Goal: Information Seeking & Learning: Learn about a topic

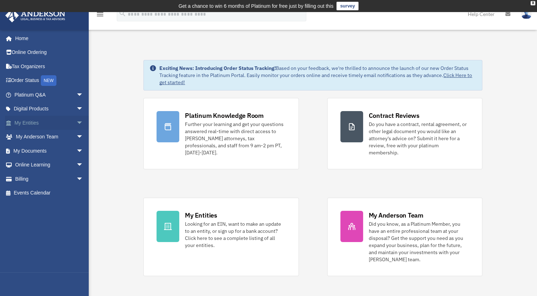
click at [55, 128] on link "My Entities arrow_drop_down" at bounding box center [49, 123] width 89 height 14
click at [76, 123] on span "arrow_drop_down" at bounding box center [83, 123] width 14 height 15
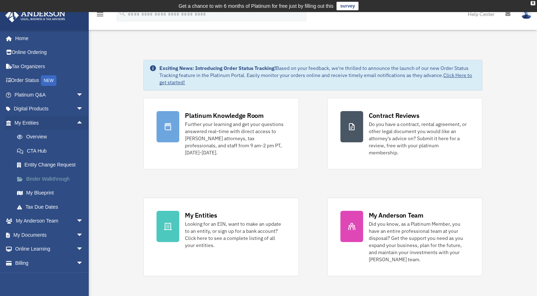
click at [44, 177] on link "Binder Walkthrough" at bounding box center [52, 179] width 84 height 14
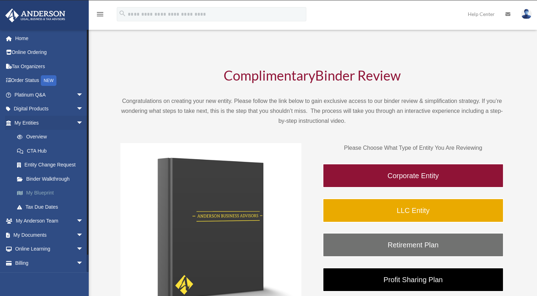
click at [44, 194] on link "My Blueprint" at bounding box center [52, 193] width 84 height 14
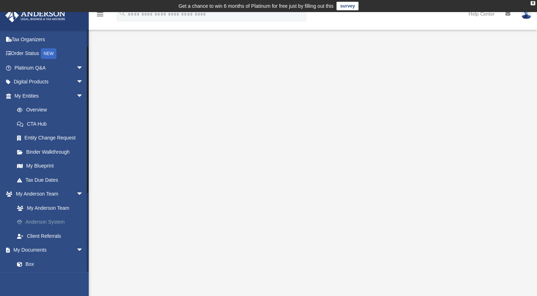
scroll to position [106, 0]
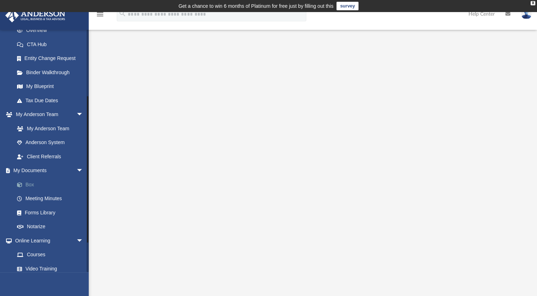
click at [38, 185] on link "Box" at bounding box center [52, 184] width 84 height 14
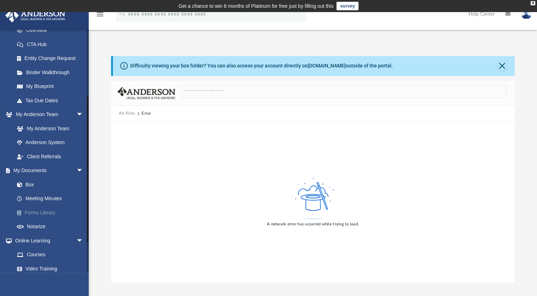
click at [42, 211] on link "Forms Library" at bounding box center [52, 212] width 84 height 14
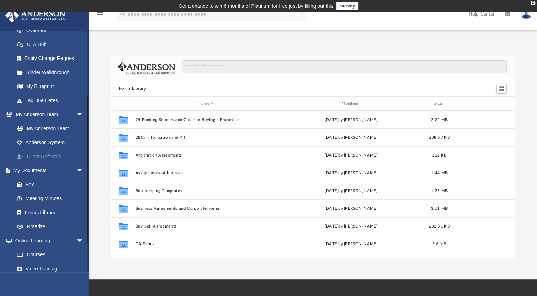
scroll to position [156, 397]
click at [48, 225] on link "Notarize" at bounding box center [52, 227] width 84 height 14
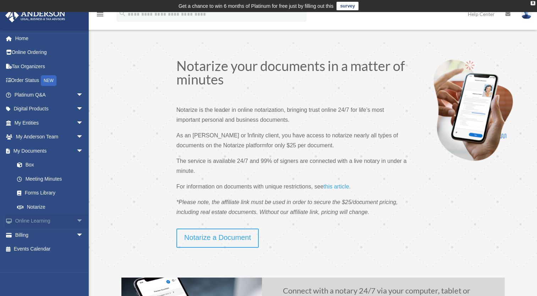
click at [68, 221] on link "Online Learning arrow_drop_down" at bounding box center [49, 221] width 89 height 14
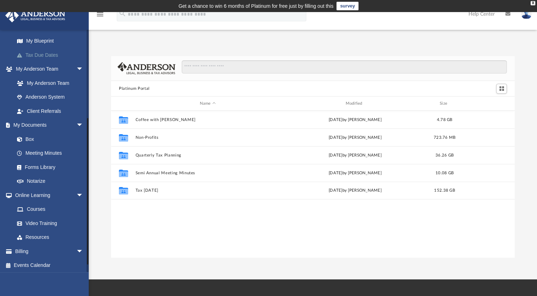
scroll to position [153, 0]
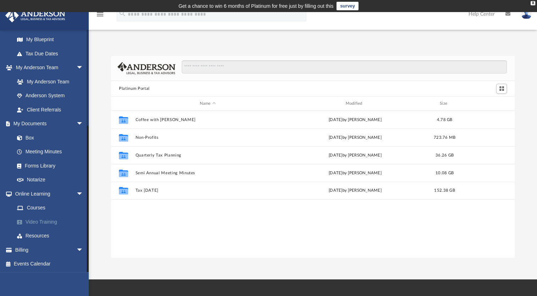
click at [58, 222] on link "Video Training" at bounding box center [52, 222] width 84 height 14
click at [46, 219] on link "Video Training" at bounding box center [52, 222] width 84 height 14
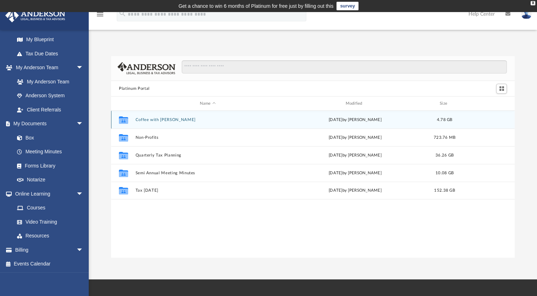
click at [151, 118] on button "Coffee with Carl" at bounding box center [207, 119] width 144 height 5
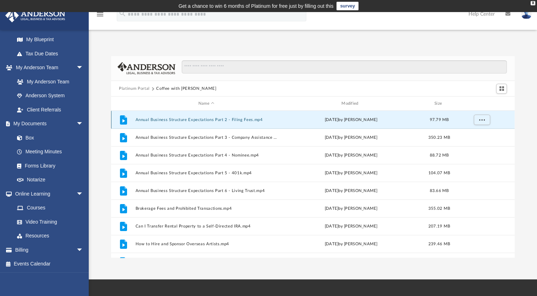
click at [192, 118] on button "Annual Business Structure Expectations Part 2 - Filing Fees.mp4" at bounding box center [206, 119] width 142 height 5
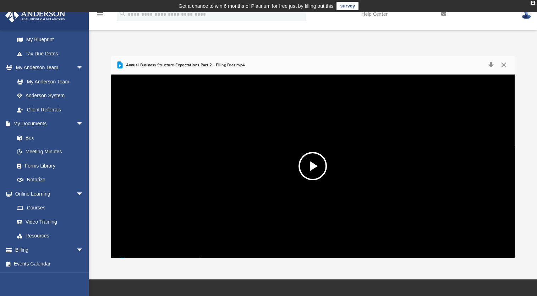
click at [307, 170] on button "File preview" at bounding box center [312, 166] width 28 height 28
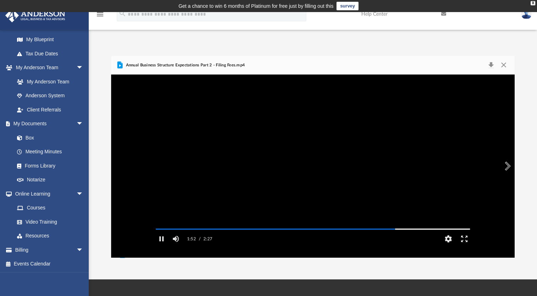
click at [316, 39] on div "App tae.thajoint@gmail.com Sign Out tae.thajoint@gmail.com Home Online Ordering…" at bounding box center [268, 146] width 537 height 224
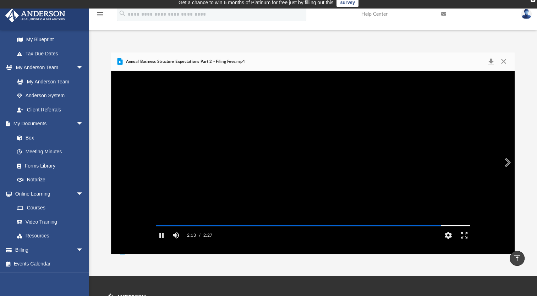
scroll to position [3, 0]
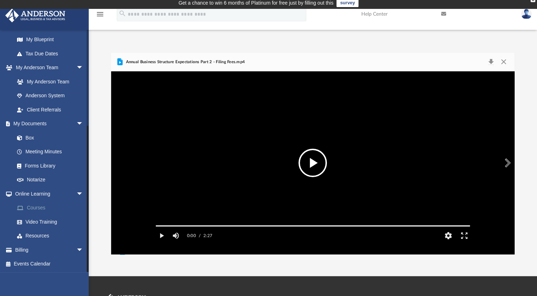
click at [40, 209] on link "Courses" at bounding box center [52, 208] width 84 height 14
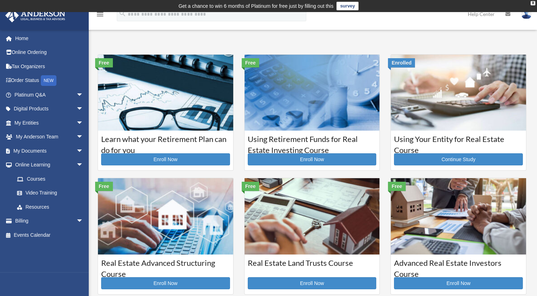
click at [416, 122] on img at bounding box center [457, 93] width 135 height 76
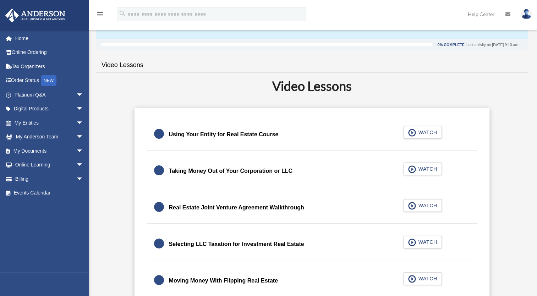
scroll to position [113, 0]
click at [428, 168] on span "WATCH" at bounding box center [426, 168] width 21 height 7
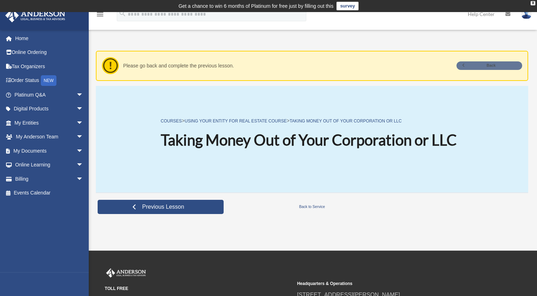
click at [488, 63] on link "Back" at bounding box center [489, 65] width 66 height 8
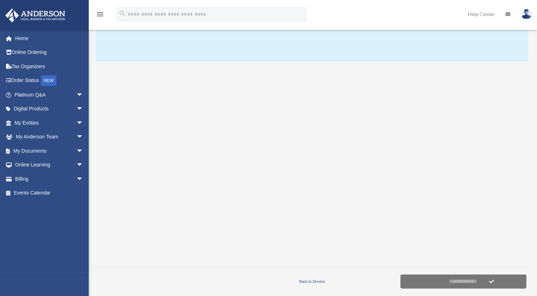
scroll to position [107, 0]
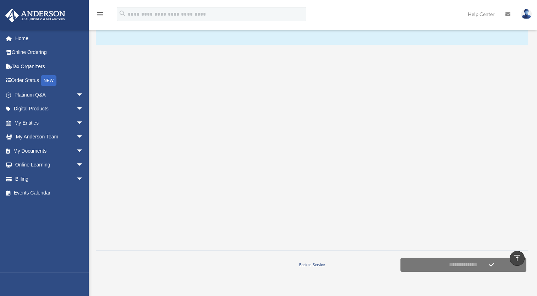
click at [518, 256] on icon "vertical_align_top" at bounding box center [517, 258] width 9 height 9
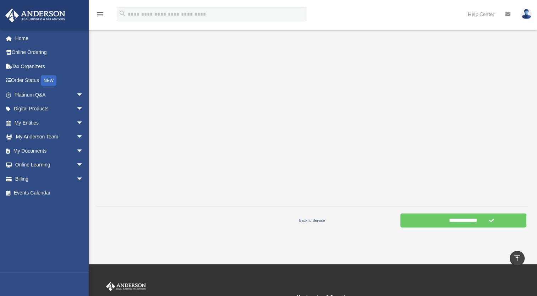
scroll to position [160, 0]
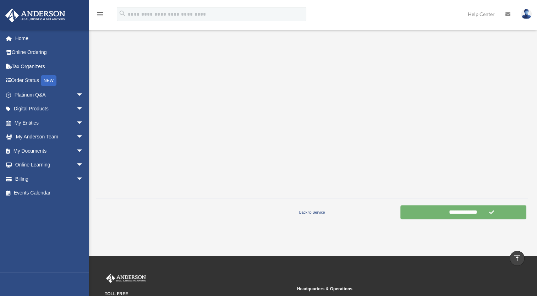
click at [472, 215] on input "**********" at bounding box center [463, 212] width 126 height 14
click at [461, 211] on input "**********" at bounding box center [463, 212] width 126 height 14
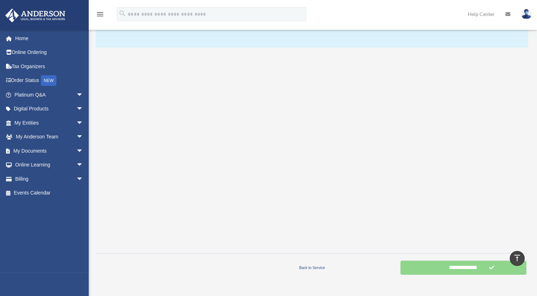
scroll to position [0, 0]
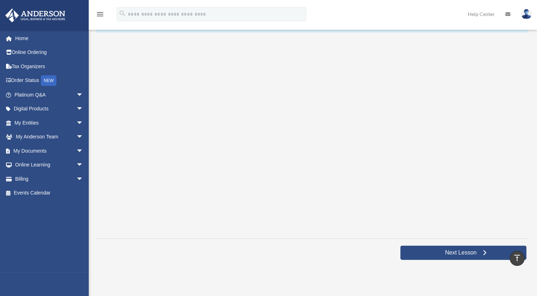
scroll to position [83, 0]
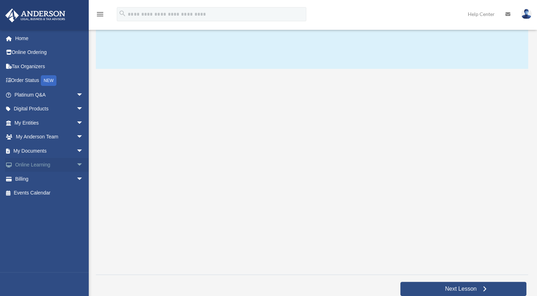
click at [50, 167] on link "Online Learning arrow_drop_down" at bounding box center [49, 165] width 89 height 14
click at [76, 166] on span "arrow_drop_down" at bounding box center [83, 165] width 14 height 15
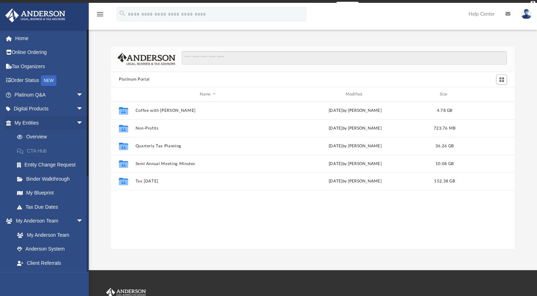
scroll to position [156, 397]
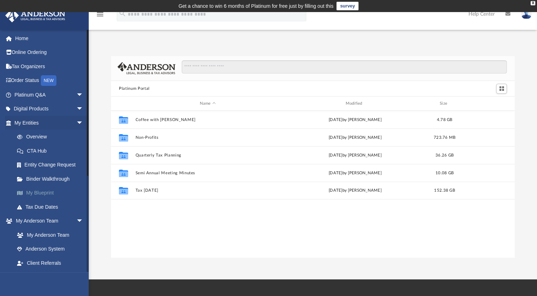
click at [42, 191] on link "My Blueprint" at bounding box center [52, 193] width 84 height 14
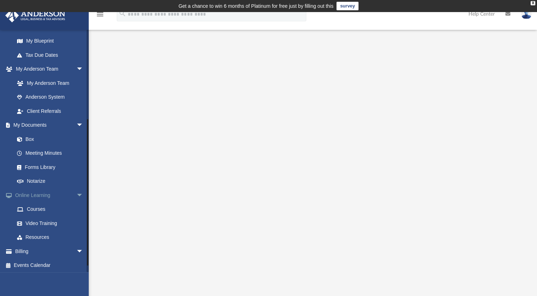
scroll to position [153, 0]
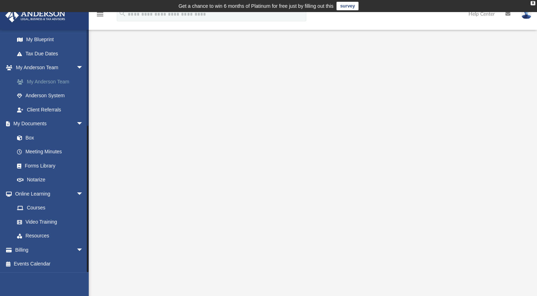
click at [48, 86] on link "My Anderson Team" at bounding box center [52, 81] width 84 height 14
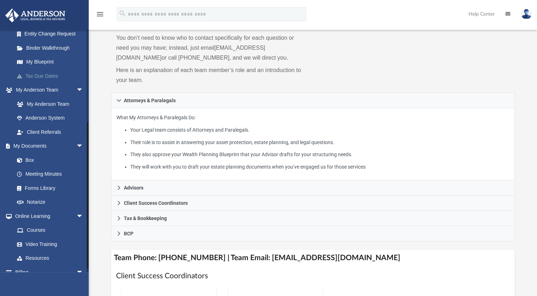
scroll to position [118, 0]
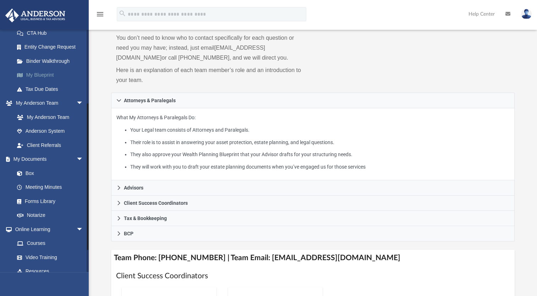
click at [42, 75] on link "My Blueprint" at bounding box center [52, 75] width 84 height 14
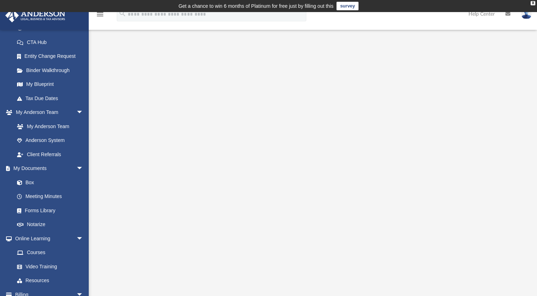
scroll to position [118, 0]
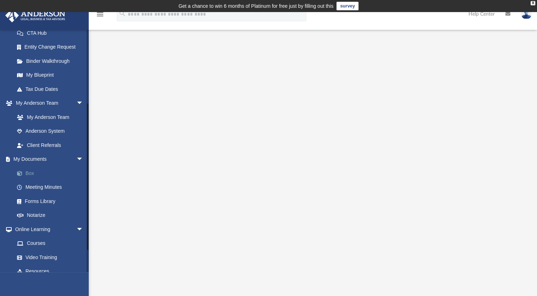
click at [40, 174] on link "Box" at bounding box center [52, 173] width 84 height 14
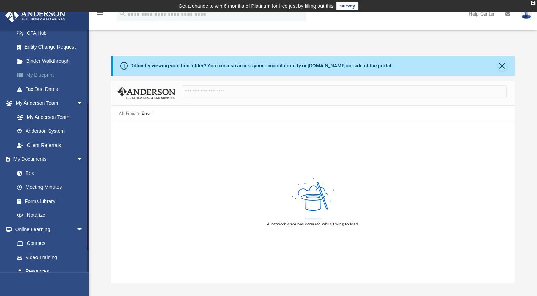
click at [50, 77] on link "My Blueprint" at bounding box center [52, 75] width 84 height 14
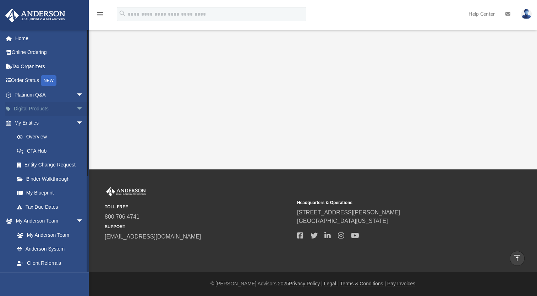
click at [50, 105] on link "Digital Products arrow_drop_down" at bounding box center [49, 109] width 89 height 14
click at [76, 106] on span "arrow_drop_down" at bounding box center [83, 109] width 14 height 15
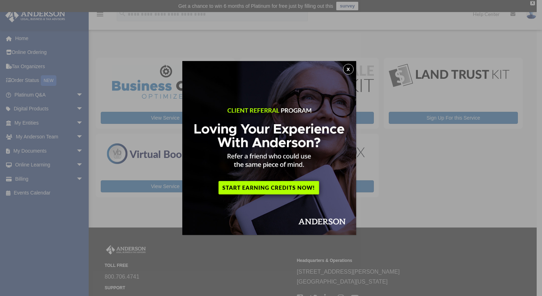
click at [349, 71] on button "x" at bounding box center [348, 69] width 11 height 11
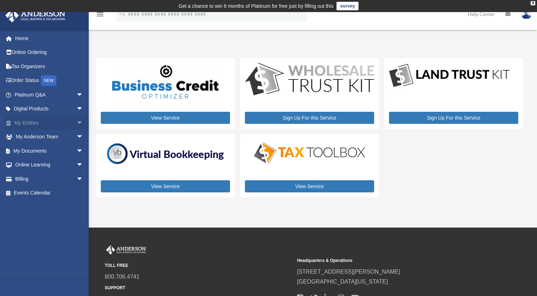
click at [41, 122] on link "My Entities arrow_drop_down" at bounding box center [49, 123] width 89 height 14
click at [76, 121] on span "arrow_drop_down" at bounding box center [83, 123] width 14 height 15
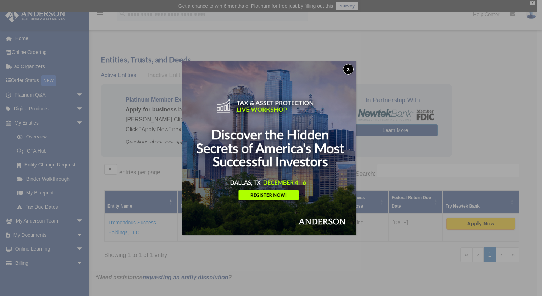
click at [352, 70] on button "x" at bounding box center [348, 69] width 11 height 11
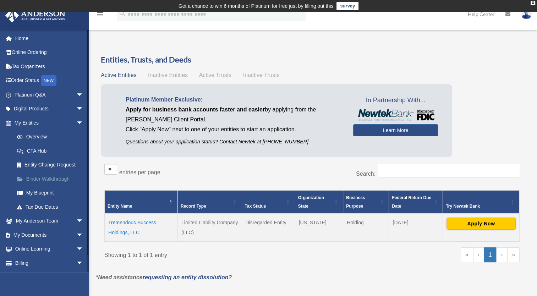
click at [51, 178] on link "Binder Walkthrough" at bounding box center [52, 179] width 84 height 14
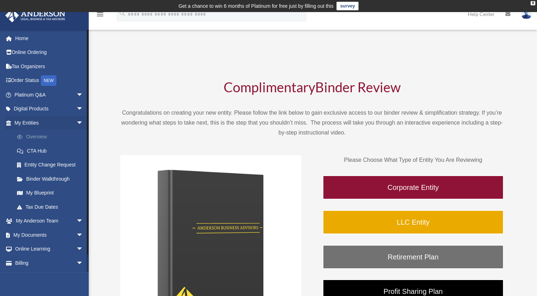
click at [43, 139] on link "Overview" at bounding box center [52, 137] width 84 height 14
click at [40, 150] on link "CTA Hub" at bounding box center [52, 151] width 84 height 14
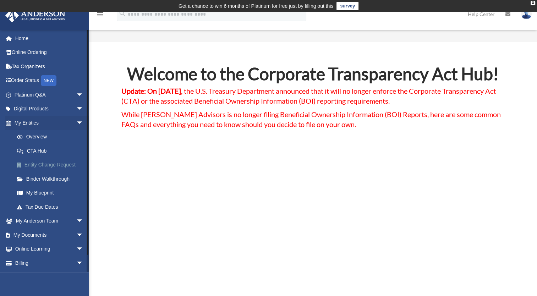
click at [45, 167] on link "Entity Change Request" at bounding box center [52, 165] width 84 height 14
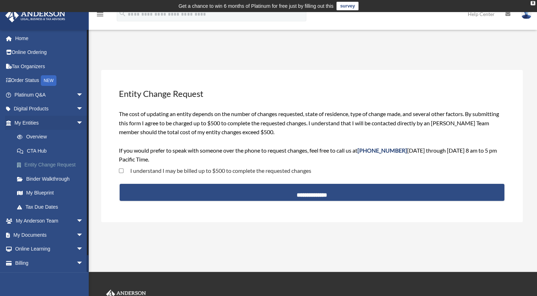
scroll to position [13, 0]
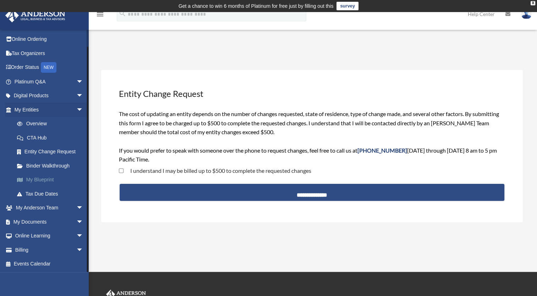
click at [43, 176] on link "My Blueprint" at bounding box center [52, 180] width 84 height 14
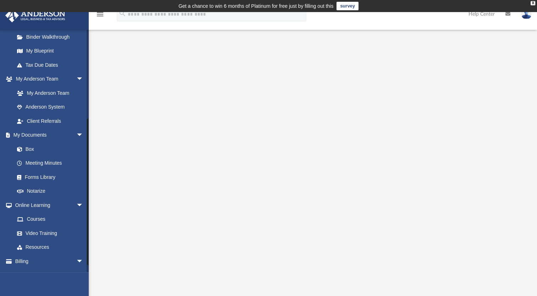
scroll to position [153, 0]
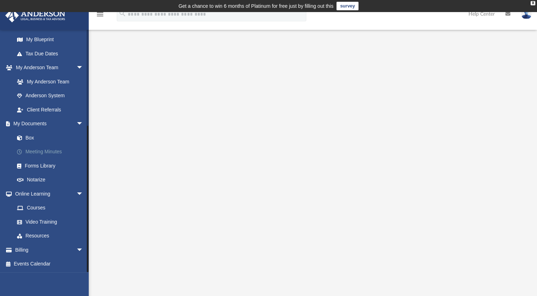
click at [45, 151] on link "Meeting Minutes" at bounding box center [52, 152] width 84 height 14
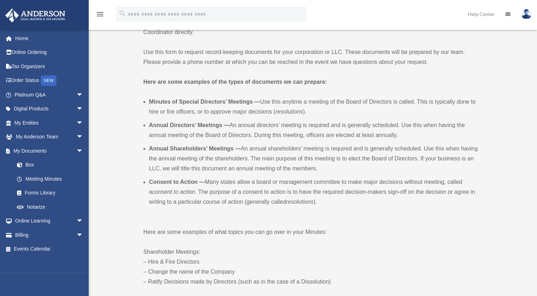
scroll to position [177, 0]
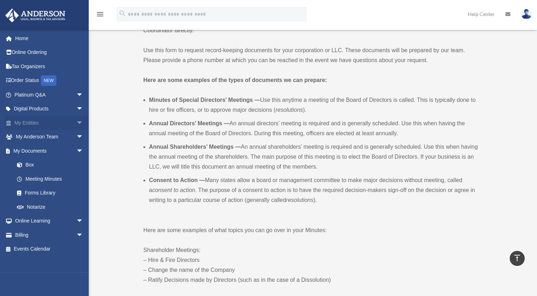
click at [45, 122] on link "My Entities arrow_drop_down" at bounding box center [49, 123] width 89 height 14
click at [76, 121] on span "arrow_drop_down" at bounding box center [83, 123] width 14 height 15
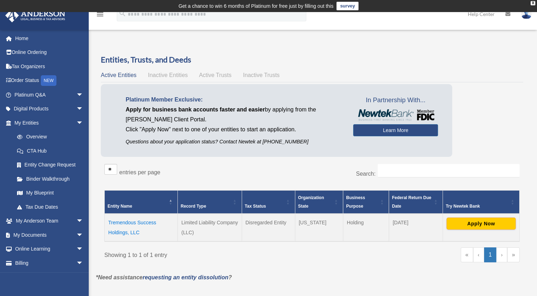
click at [119, 224] on td "Tremendous Success Holdings, LLC" at bounding box center [141, 228] width 73 height 28
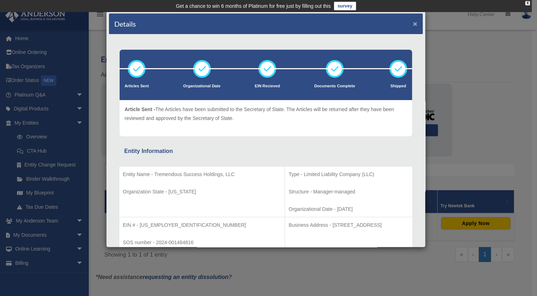
click at [412, 21] on button "×" at bounding box center [414, 23] width 5 height 7
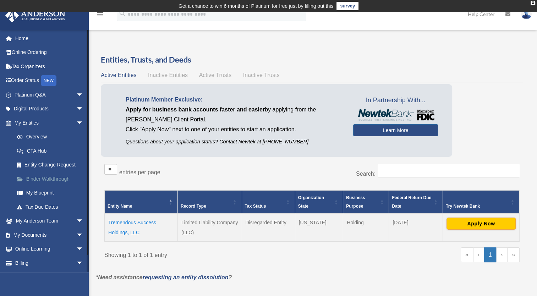
click at [45, 182] on link "Binder Walkthrough" at bounding box center [52, 179] width 84 height 14
click at [46, 194] on link "My Blueprint" at bounding box center [52, 193] width 84 height 14
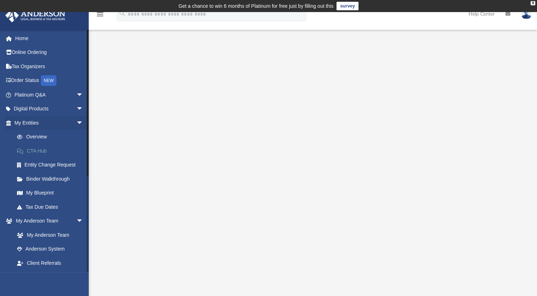
click at [27, 151] on link "CTA Hub" at bounding box center [52, 151] width 84 height 14
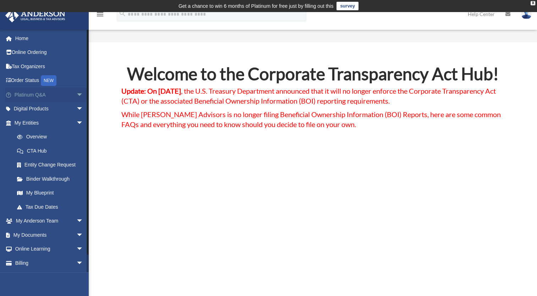
click at [46, 95] on link "Platinum Q&A arrow_drop_down" at bounding box center [49, 95] width 89 height 14
click at [76, 94] on span "arrow_drop_down" at bounding box center [83, 95] width 14 height 15
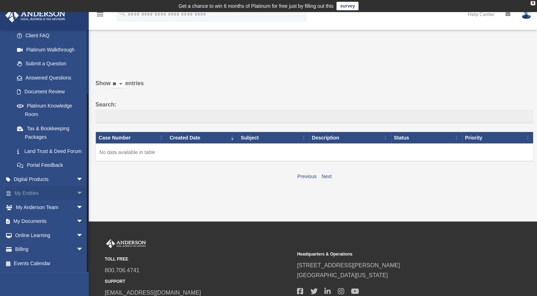
scroll to position [57, 0]
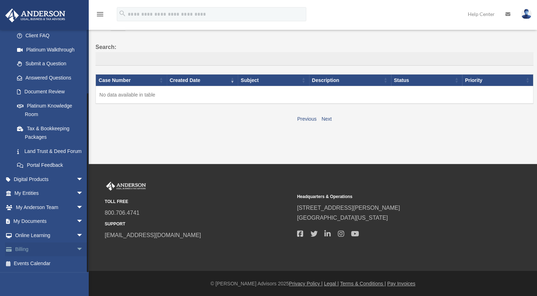
click at [76, 249] on span "arrow_drop_down" at bounding box center [83, 249] width 14 height 15
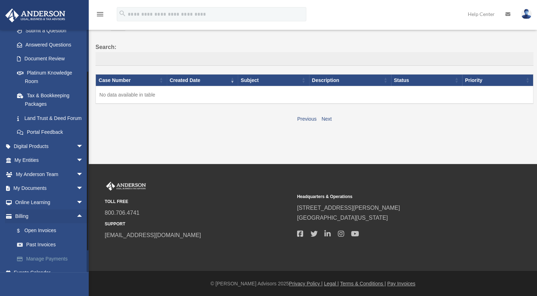
scroll to position [123, 0]
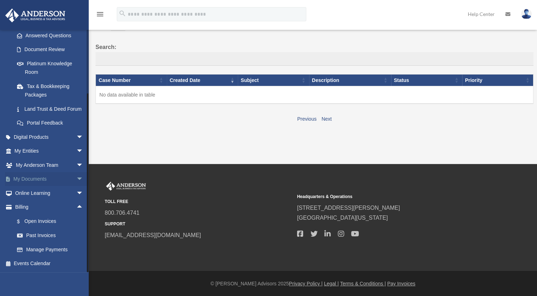
click at [76, 182] on span "arrow_drop_down" at bounding box center [83, 179] width 14 height 15
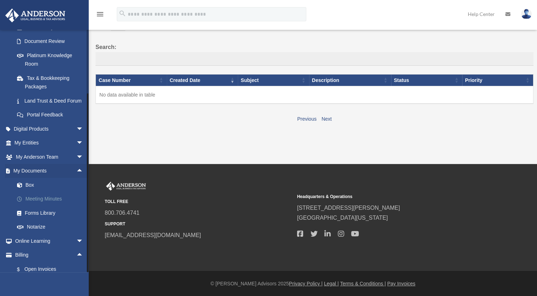
click at [48, 206] on link "Meeting Minutes" at bounding box center [52, 199] width 84 height 14
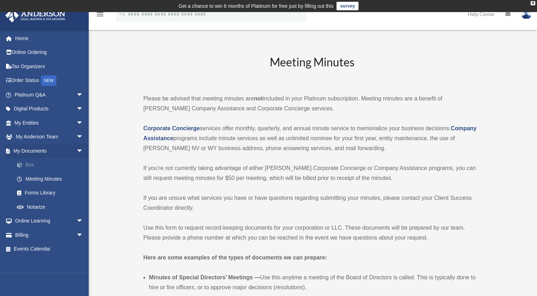
click at [36, 167] on link "Box" at bounding box center [52, 165] width 84 height 14
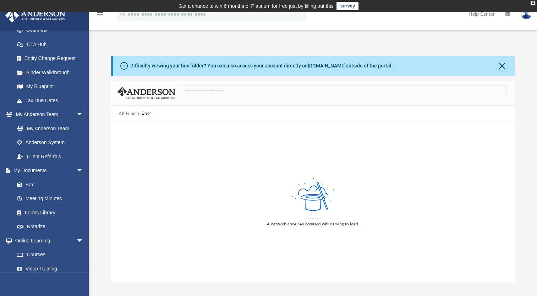
click at [129, 114] on button "All Files" at bounding box center [127, 113] width 16 height 6
click at [532, 3] on div "X" at bounding box center [532, 3] width 5 height 4
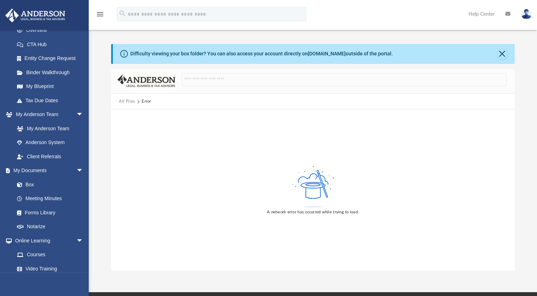
click at [127, 103] on button "All Files" at bounding box center [127, 101] width 16 height 6
click at [501, 51] on button "Close" at bounding box center [502, 54] width 10 height 10
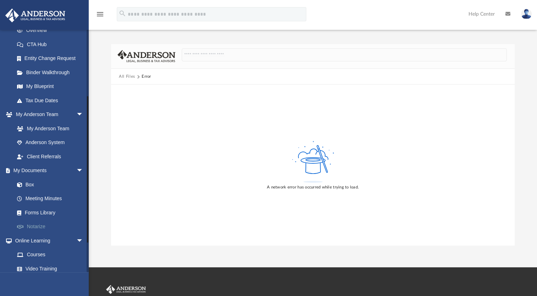
click at [40, 226] on link "Notarize" at bounding box center [52, 227] width 84 height 14
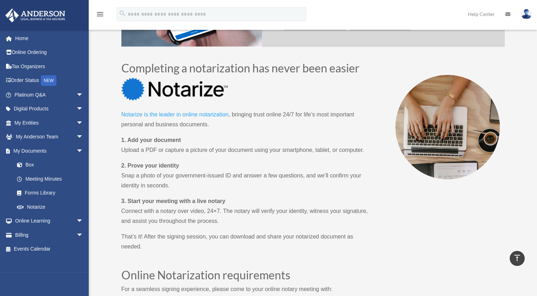
scroll to position [319, 0]
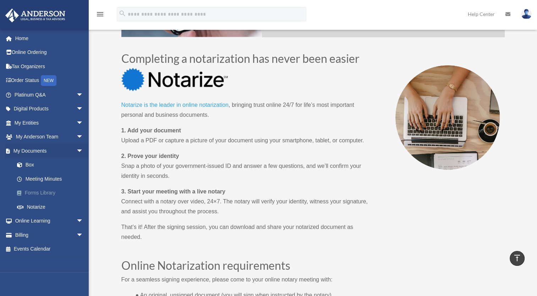
click at [44, 196] on link "Forms Library" at bounding box center [52, 193] width 84 height 14
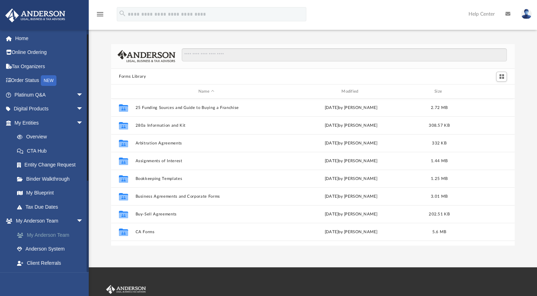
scroll to position [142, 0]
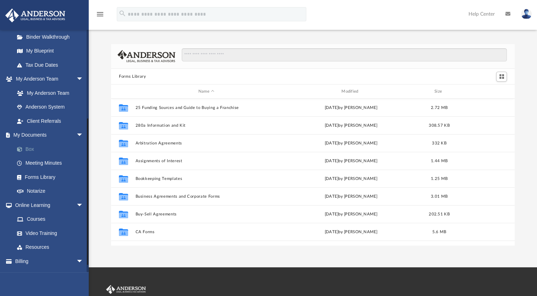
click at [31, 146] on link "Box" at bounding box center [52, 149] width 84 height 14
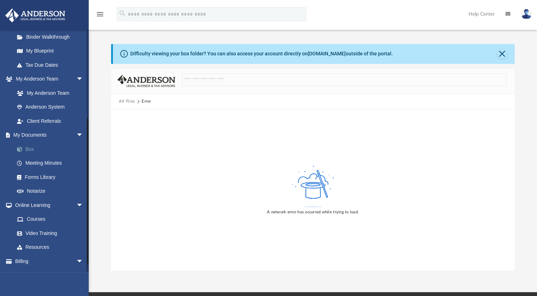
click at [34, 150] on link "Box" at bounding box center [52, 149] width 84 height 14
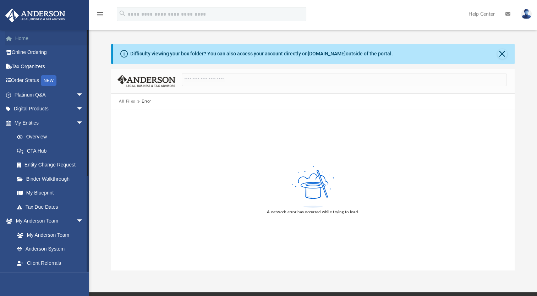
click at [25, 39] on link "Home" at bounding box center [49, 38] width 89 height 14
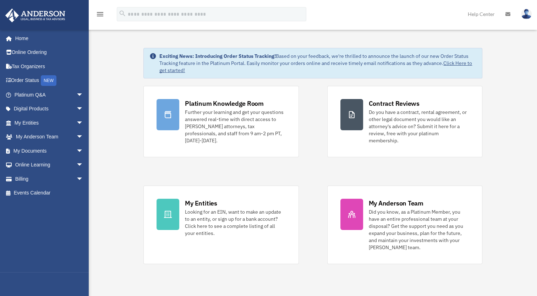
click at [529, 18] on link at bounding box center [525, 13] width 21 height 31
click at [506, 16] on icon at bounding box center [507, 14] width 5 height 5
click at [506, 15] on icon at bounding box center [507, 14] width 5 height 5
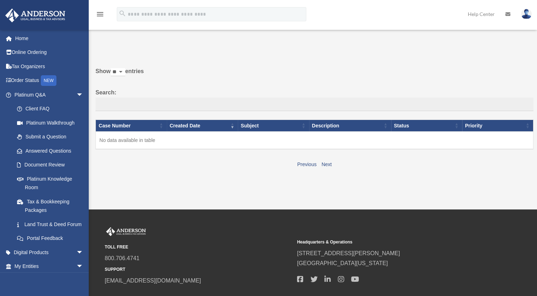
click at [508, 13] on icon at bounding box center [507, 14] width 5 height 5
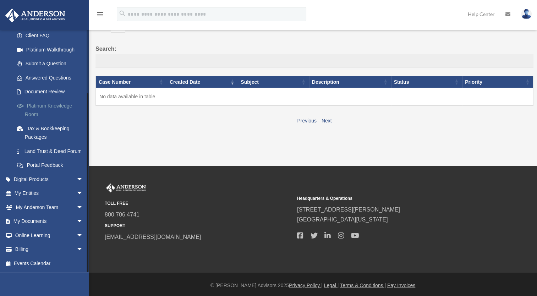
scroll to position [45, 0]
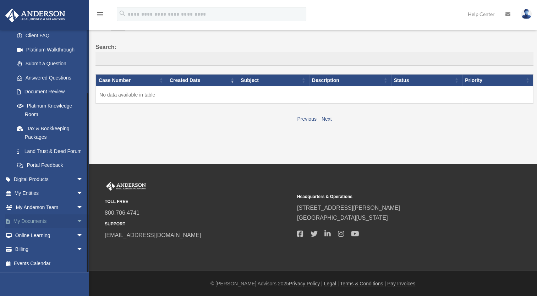
click at [76, 221] on span "arrow_drop_down" at bounding box center [83, 221] width 14 height 15
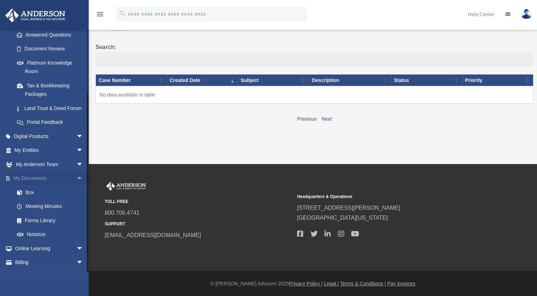
scroll to position [138, 0]
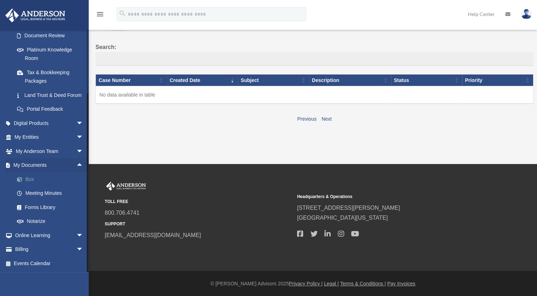
click at [38, 184] on link "Box" at bounding box center [52, 179] width 84 height 14
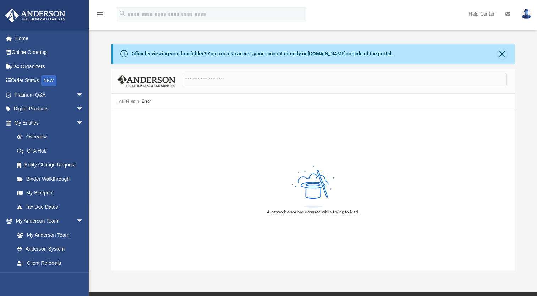
click at [184, 118] on div "A network error has occurred while trying to load." at bounding box center [312, 189] width 403 height 161
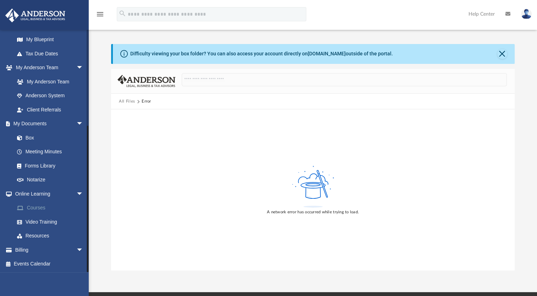
click at [45, 209] on link "Courses" at bounding box center [52, 208] width 84 height 14
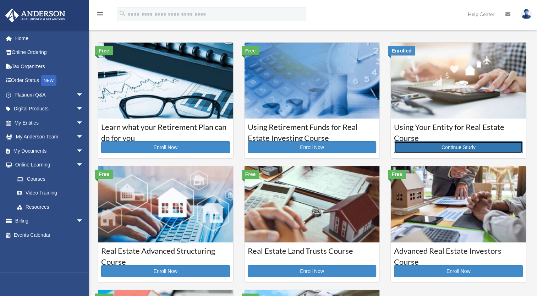
click at [457, 148] on link "Continue Study" at bounding box center [458, 147] width 129 height 12
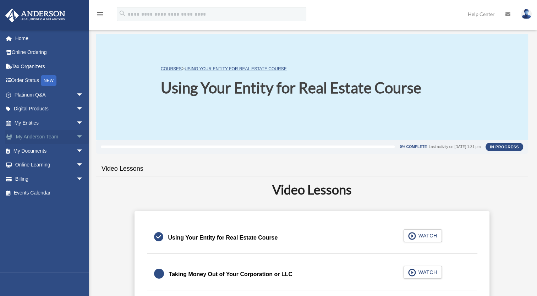
click at [77, 138] on span "arrow_drop_down" at bounding box center [83, 137] width 14 height 15
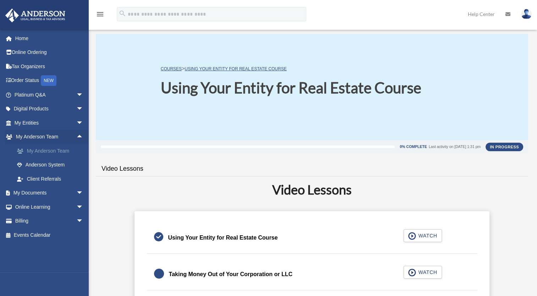
click at [53, 148] on link "My Anderson Team" at bounding box center [52, 151] width 84 height 14
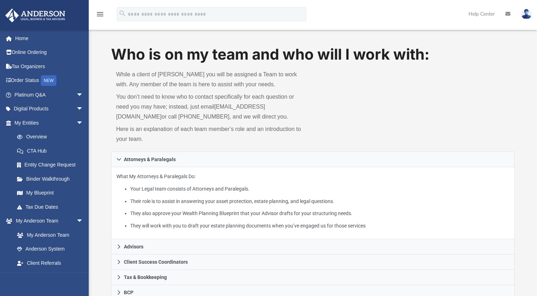
scroll to position [71, 0]
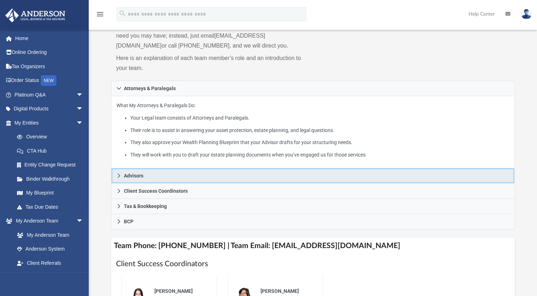
click at [142, 175] on span "Advisors" at bounding box center [134, 175] width 20 height 5
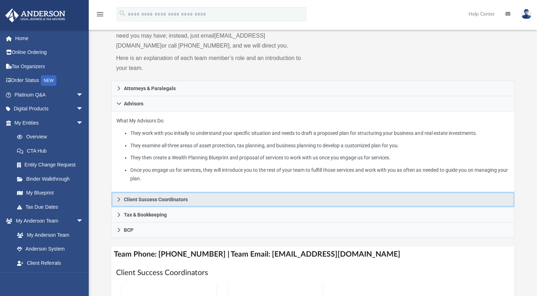
click at [169, 199] on span "Client Success Coordinators" at bounding box center [156, 199] width 64 height 5
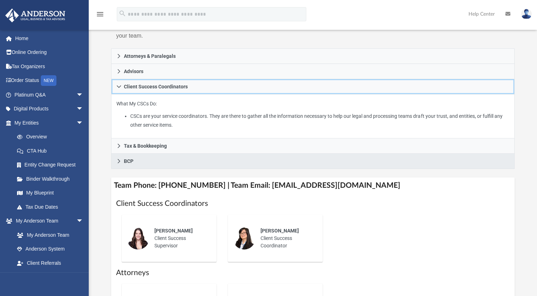
scroll to position [142, 0]
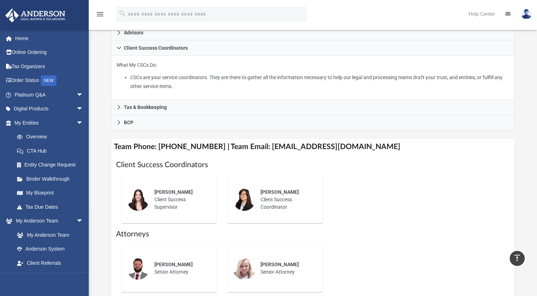
click at [521, 215] on div "Who is on my team and who will I work with: While a client of Anderson you will…" at bounding box center [313, 137] width 448 height 470
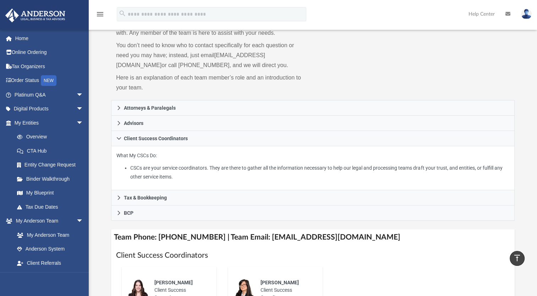
scroll to position [0, 0]
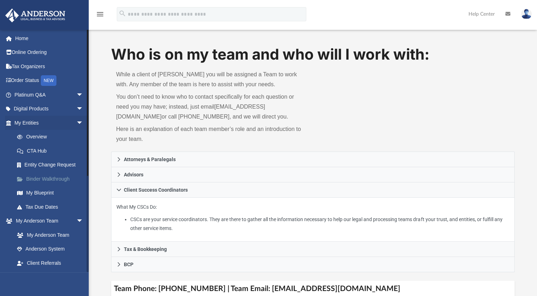
click at [57, 182] on link "Binder Walkthrough" at bounding box center [52, 179] width 84 height 14
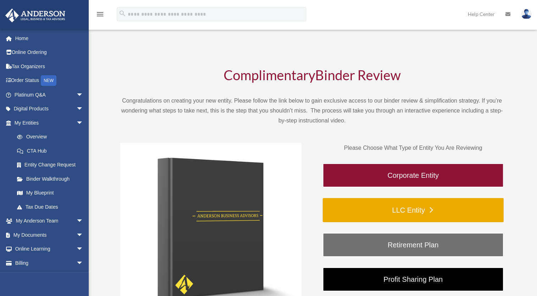
click at [401, 207] on link "LLC Entity" at bounding box center [412, 210] width 181 height 24
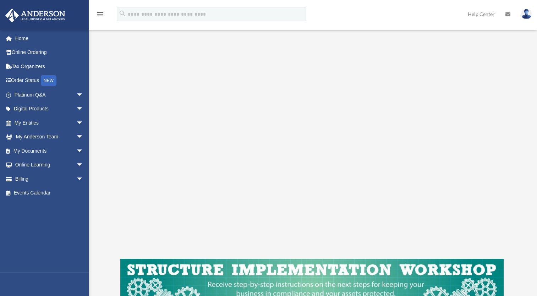
scroll to position [71, 0]
